Goal: Information Seeking & Learning: Find specific fact

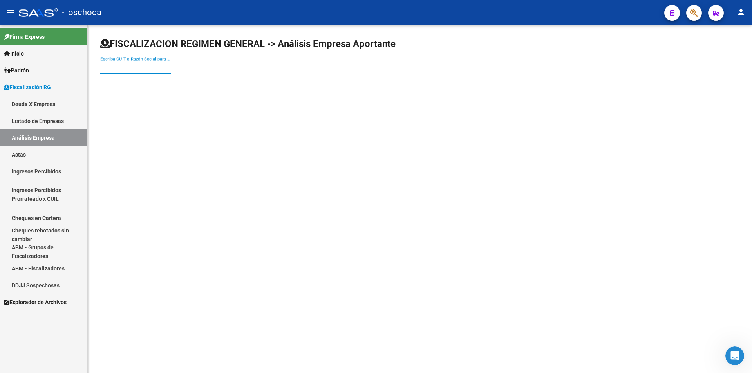
click at [130, 68] on input "Escriba CUIT o Razón Social para buscar" at bounding box center [135, 67] width 70 height 7
type input "33718429"
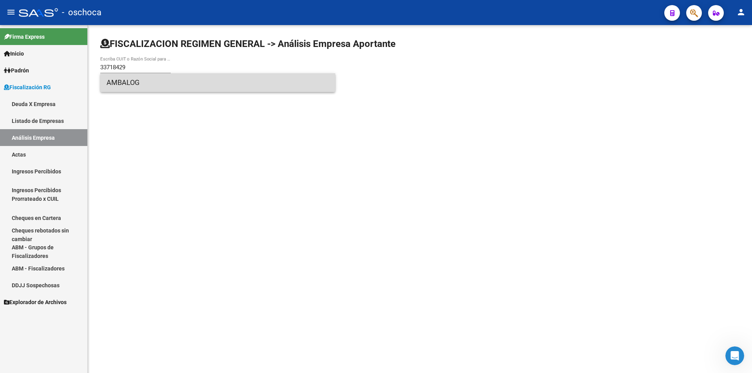
click at [134, 88] on span "AMBALOG" at bounding box center [217, 82] width 222 height 19
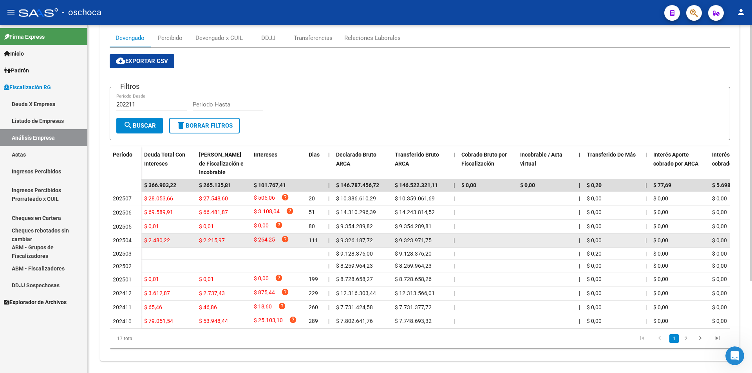
scroll to position [125, 0]
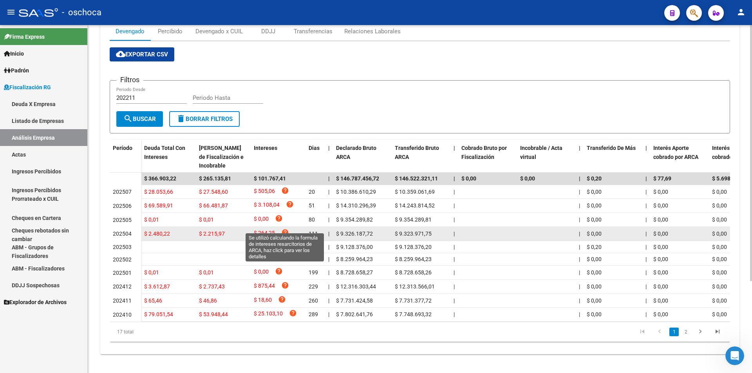
click at [287, 229] on icon "help" at bounding box center [285, 233] width 8 height 8
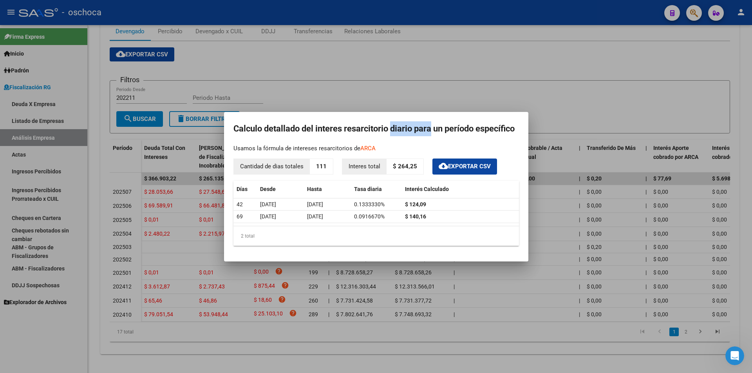
drag, startPoint x: 390, startPoint y: 119, endPoint x: 428, endPoint y: 118, distance: 38.4
click at [428, 118] on mat-dialog-container "Calculo detallado del interes resarcitorio diario para un período específico Us…" at bounding box center [376, 187] width 304 height 150
click at [487, 134] on h2 "Calculo detallado del interes resarcitorio diario para un período específico" at bounding box center [375, 128] width 285 height 15
click at [520, 79] on div at bounding box center [376, 186] width 752 height 373
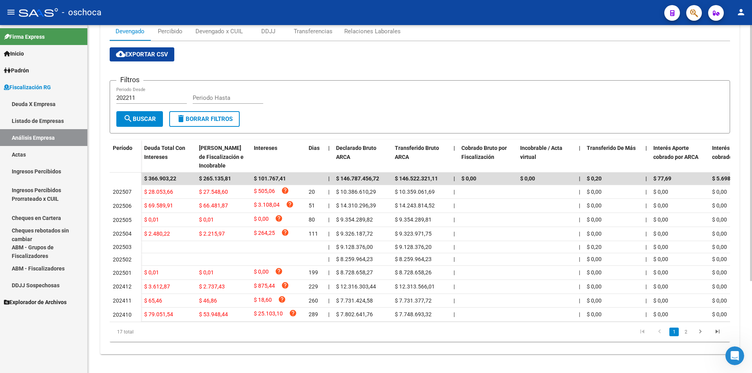
click at [480, 87] on div "Filtros 202211 Periodo Desde Periodo Hasta" at bounding box center [419, 99] width 607 height 24
